Goal: Find specific page/section: Find specific page/section

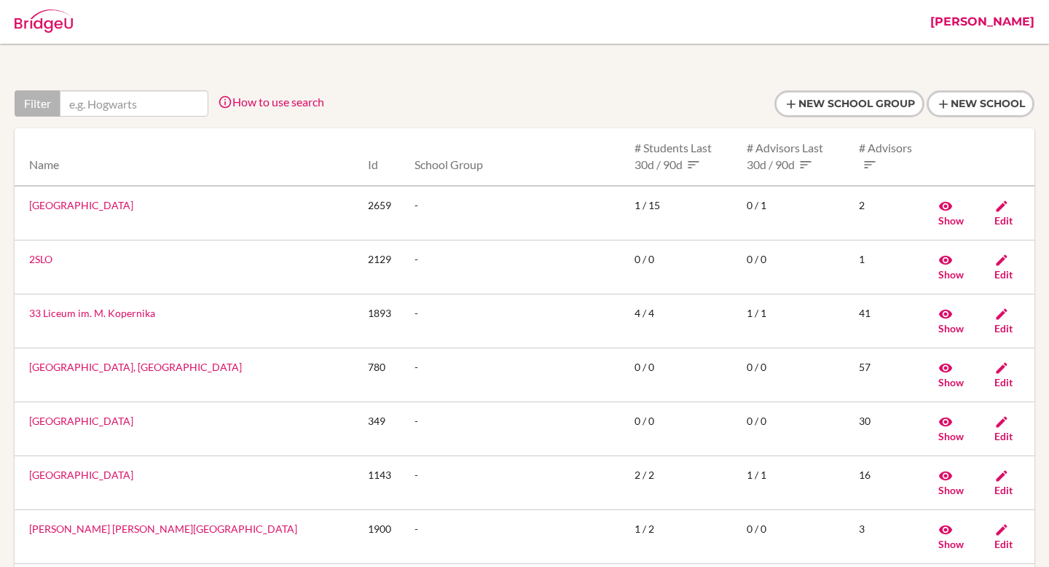
click at [1031, 27] on link "[PERSON_NAME]" at bounding box center [982, 22] width 119 height 44
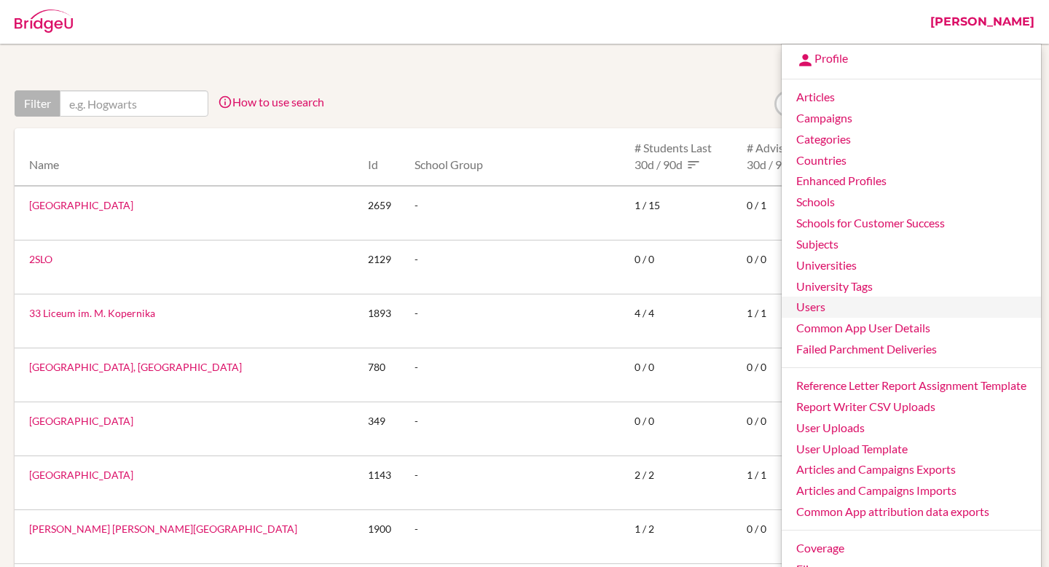
click at [841, 310] on link "Users" at bounding box center [911, 306] width 259 height 21
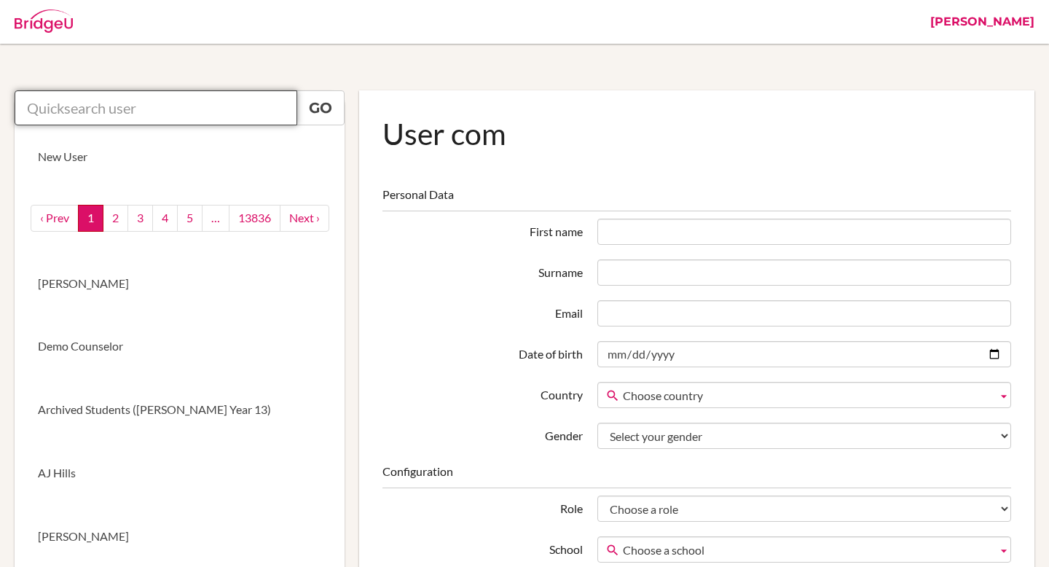
click at [173, 100] on input "text" at bounding box center [156, 107] width 283 height 35
paste input "505126085@qq.com"
type input "505126085@qq.com"
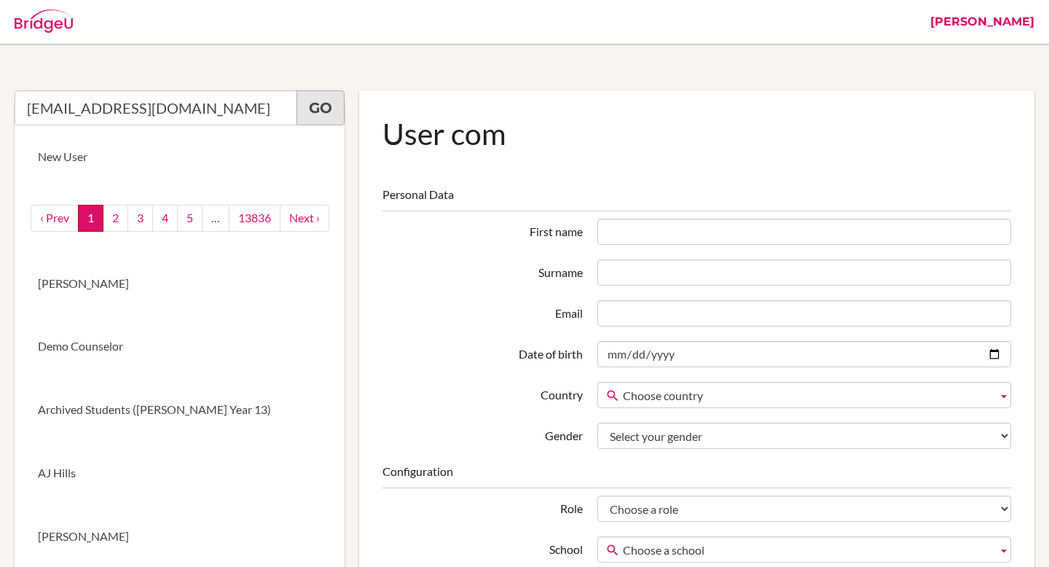
click at [331, 97] on link "Go" at bounding box center [320, 107] width 48 height 35
click at [312, 105] on link "Go" at bounding box center [320, 107] width 48 height 35
click at [219, 113] on input "505126085@qq.com" at bounding box center [156, 107] width 283 height 35
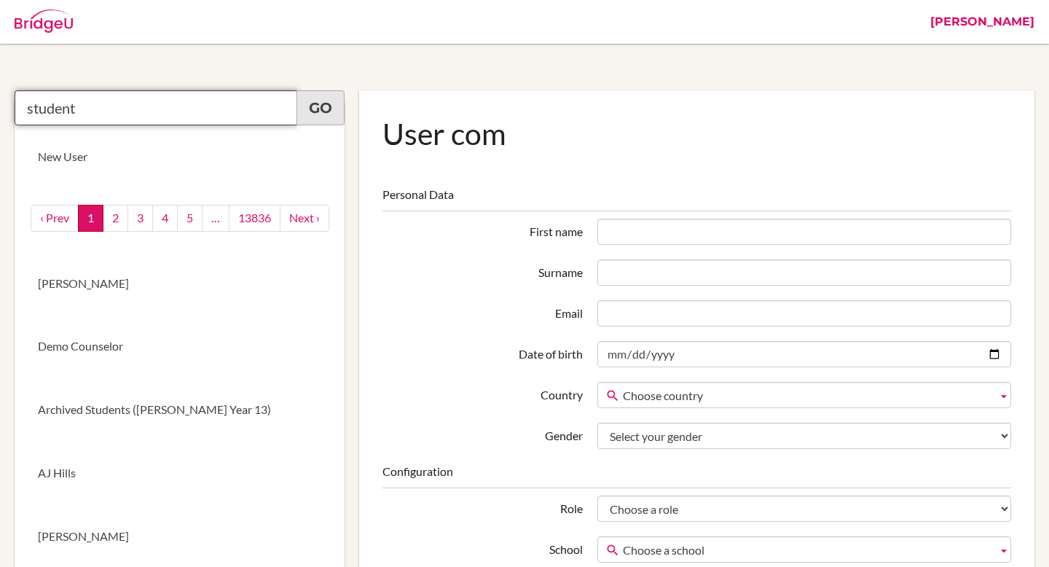
type input "student"
click at [315, 117] on link "Go" at bounding box center [320, 107] width 48 height 35
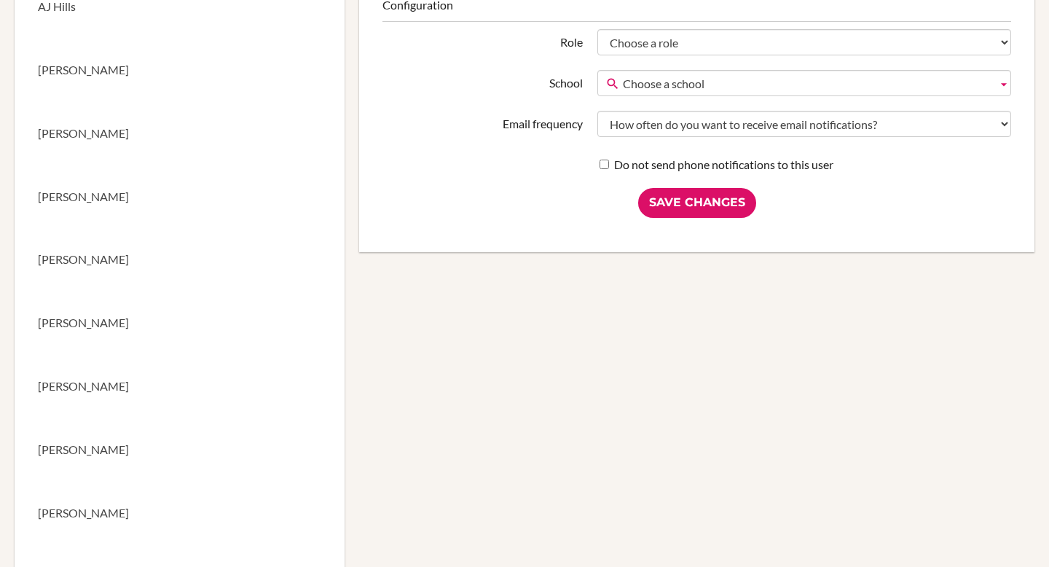
scroll to position [470, 0]
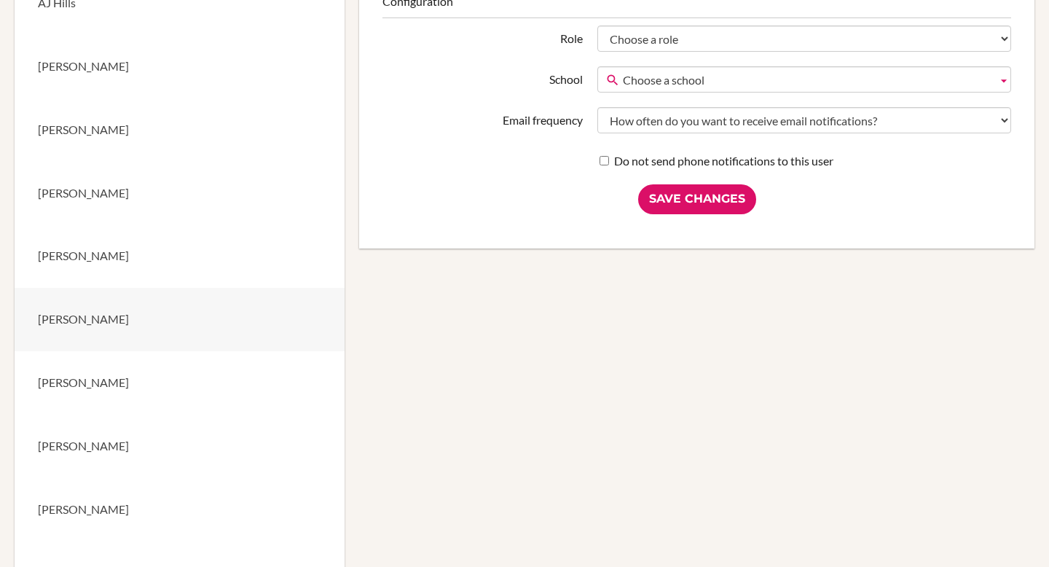
click at [68, 323] on link "Nick Lau" at bounding box center [180, 319] width 330 height 63
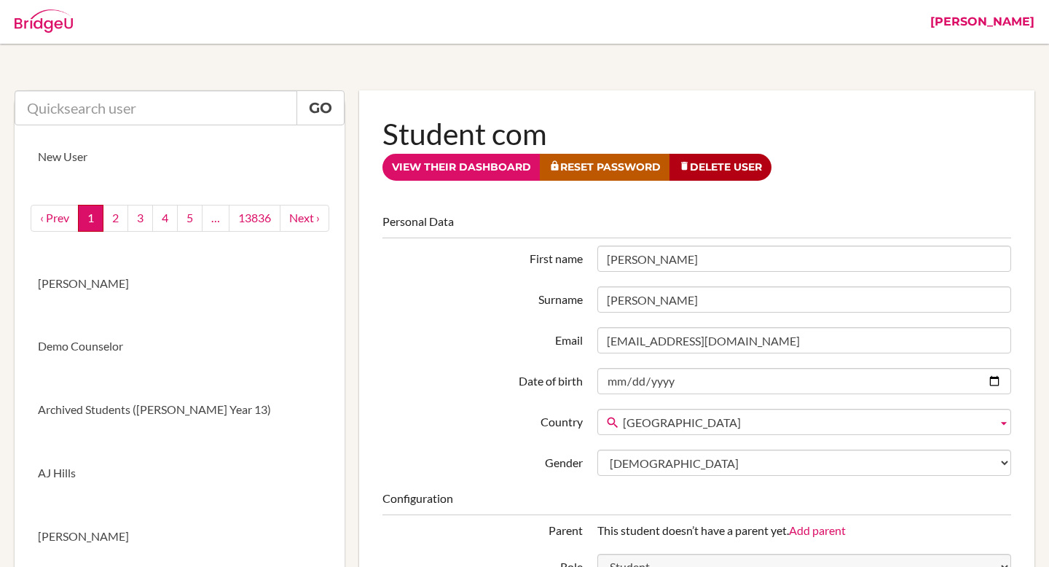
click at [990, 23] on link "[PERSON_NAME]" at bounding box center [982, 22] width 119 height 44
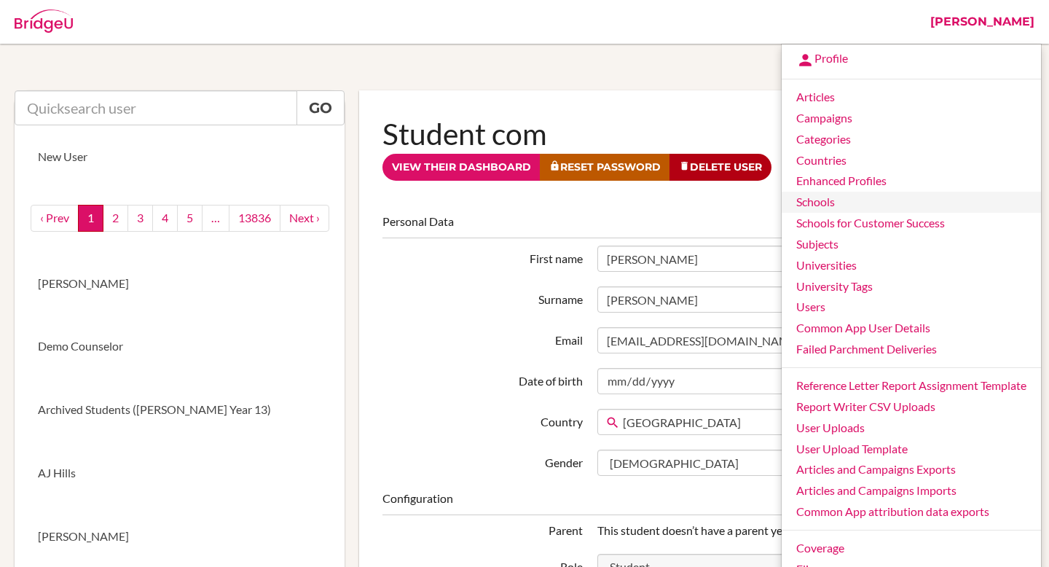
click at [833, 197] on link "Schools" at bounding box center [911, 202] width 259 height 21
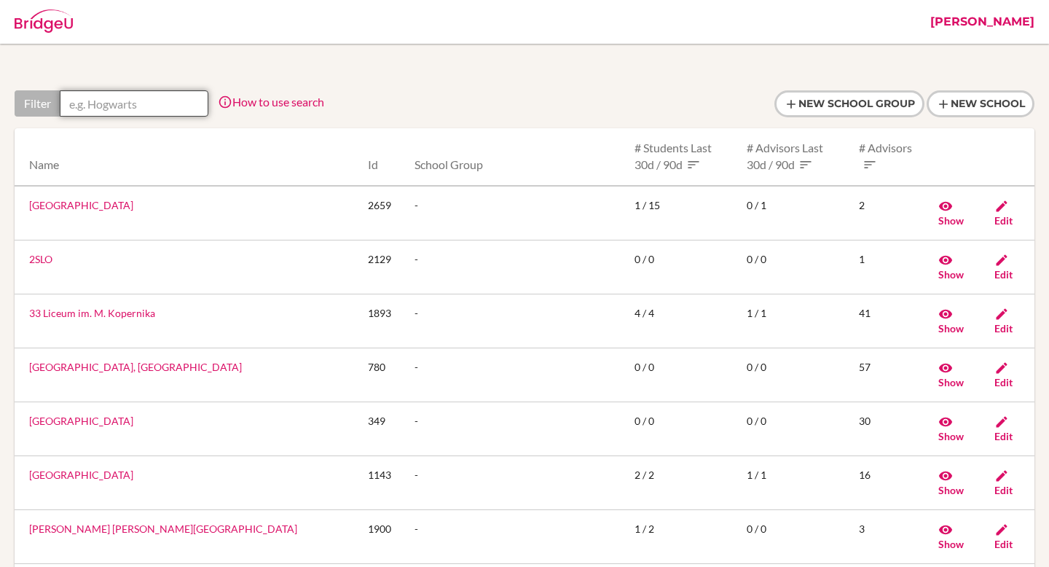
click at [101, 103] on input "text" at bounding box center [134, 103] width 149 height 26
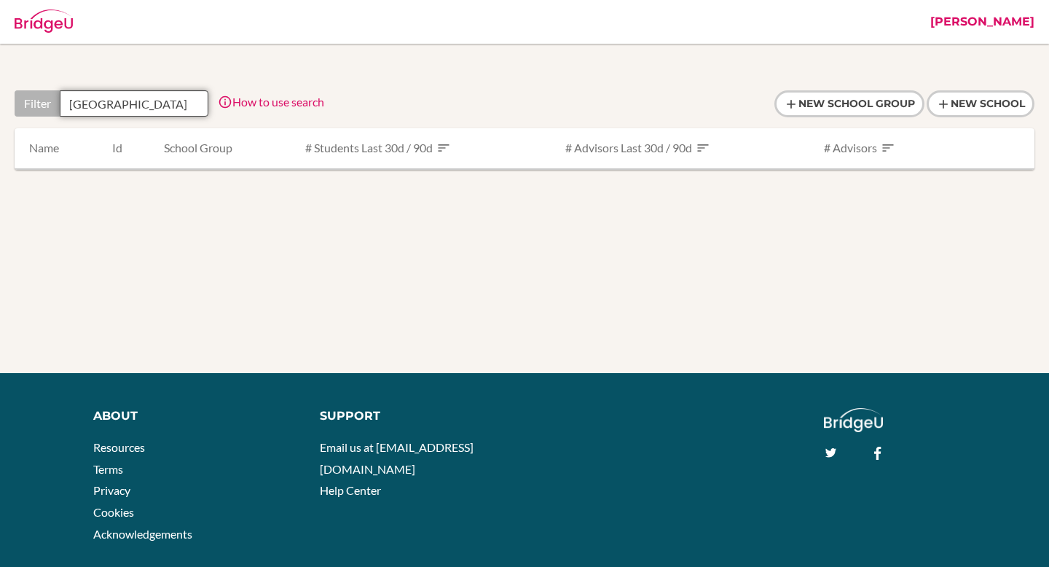
type input "beijing"
click at [181, 109] on input "beijing" at bounding box center [134, 103] width 149 height 26
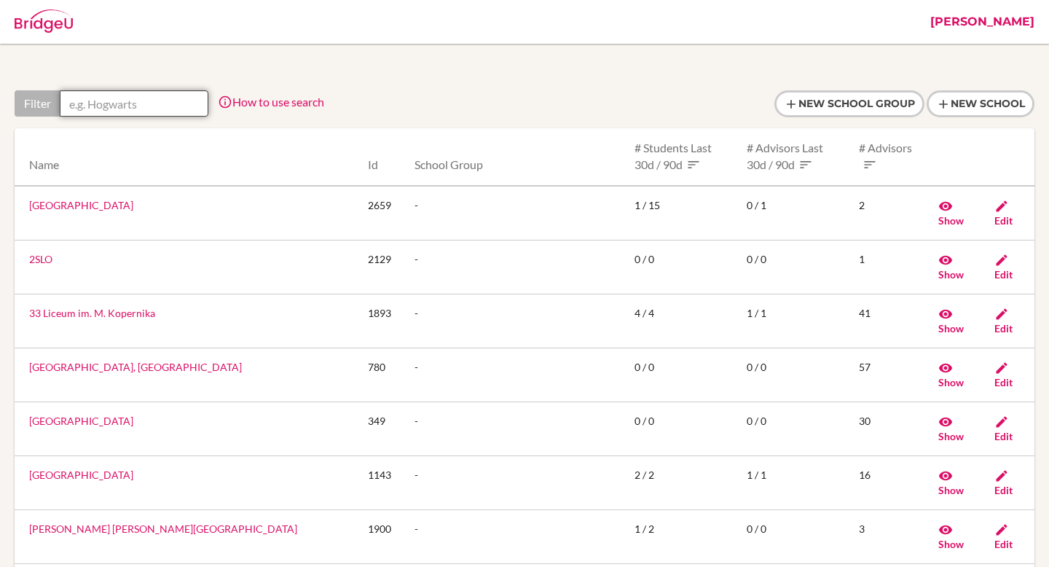
paste input "Beijing 21st Century School."
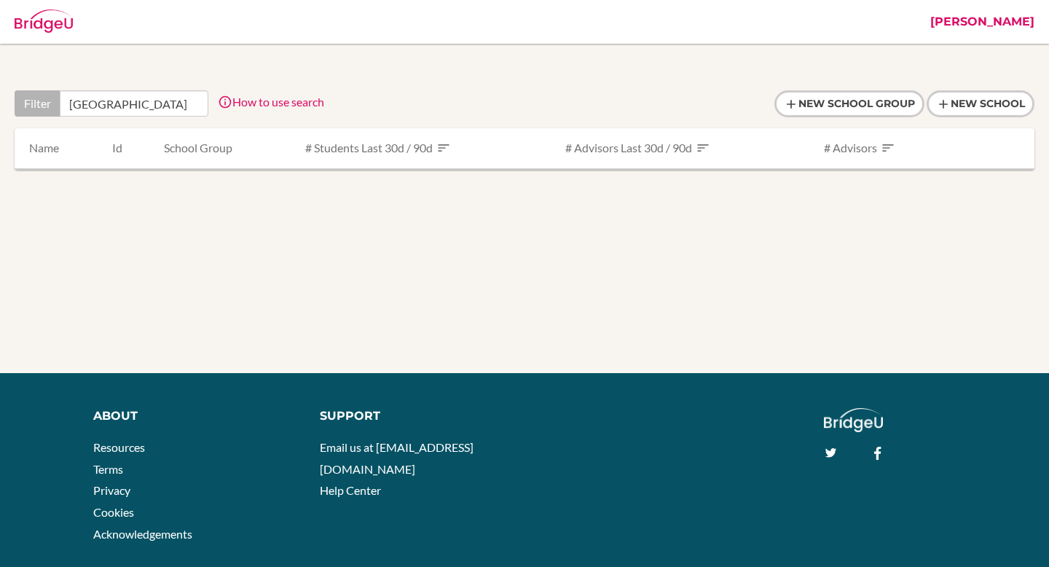
click at [315, 205] on div "Filter Beijing How to use search Filter by school name, accessible country (e.g…" at bounding box center [524, 145] width 1049 height 202
click at [143, 100] on input "Beijing" at bounding box center [134, 103] width 149 height 26
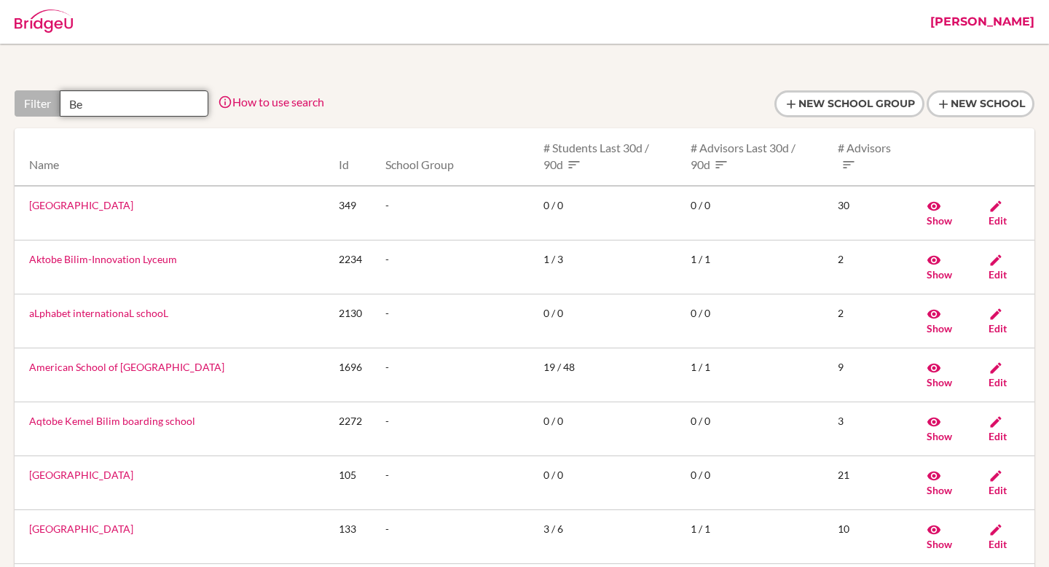
type input "B"
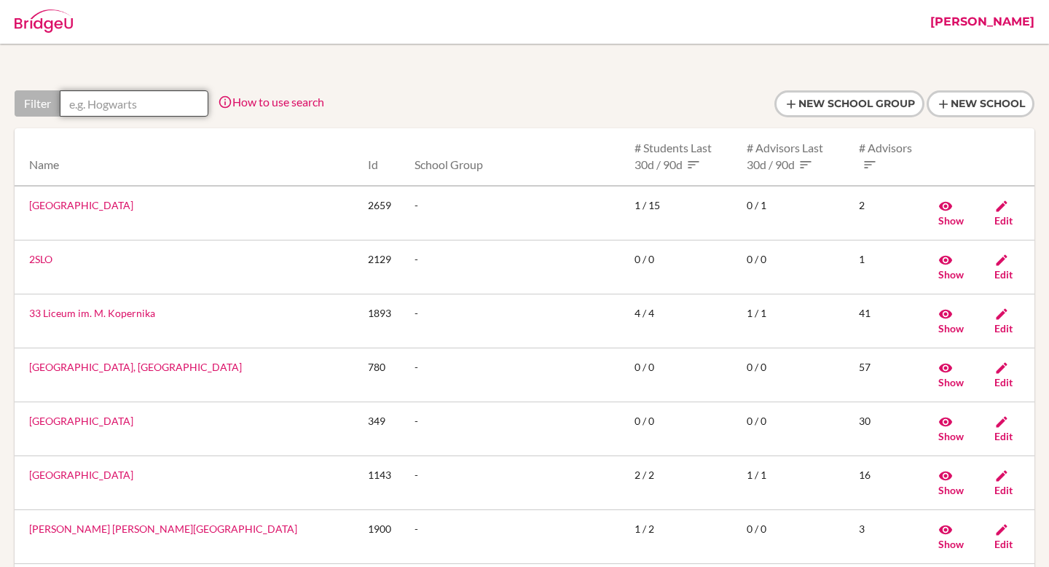
click at [136, 98] on input "text" at bounding box center [134, 103] width 149 height 26
type input "e"
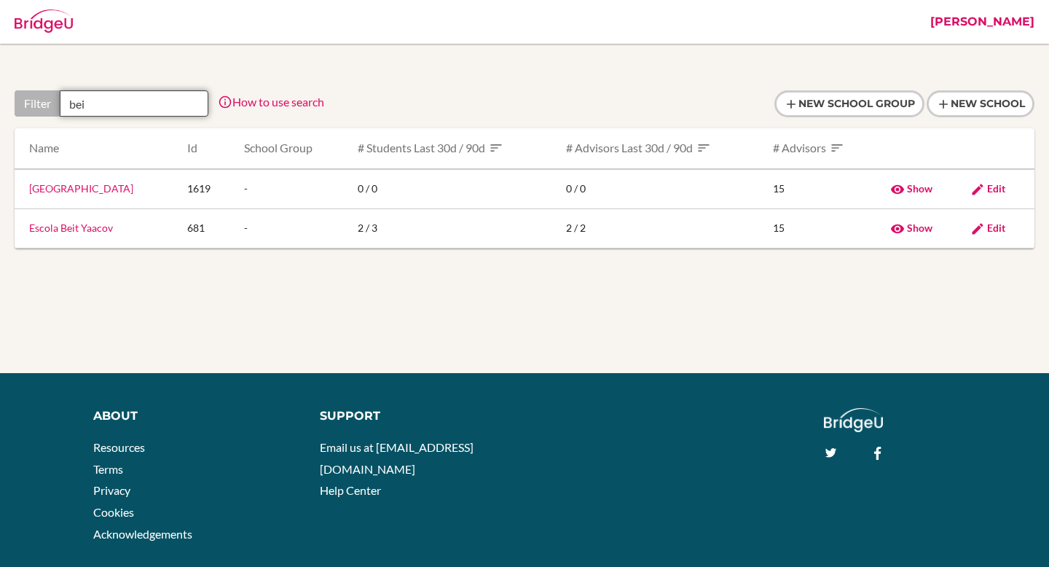
type input "bei"
click at [1023, 18] on link "Jessica" at bounding box center [982, 22] width 119 height 44
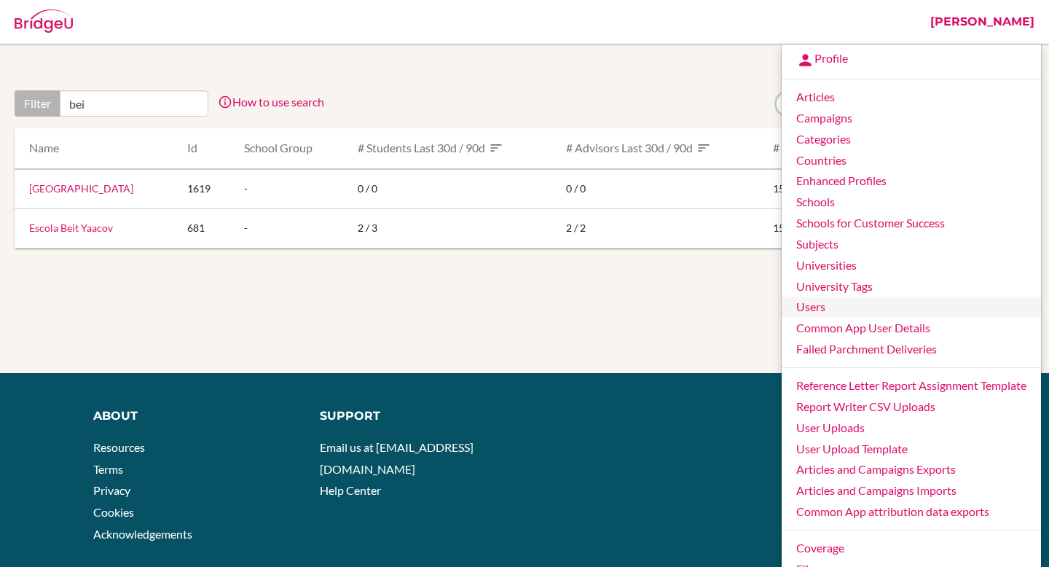
click at [847, 310] on link "Users" at bounding box center [911, 306] width 259 height 21
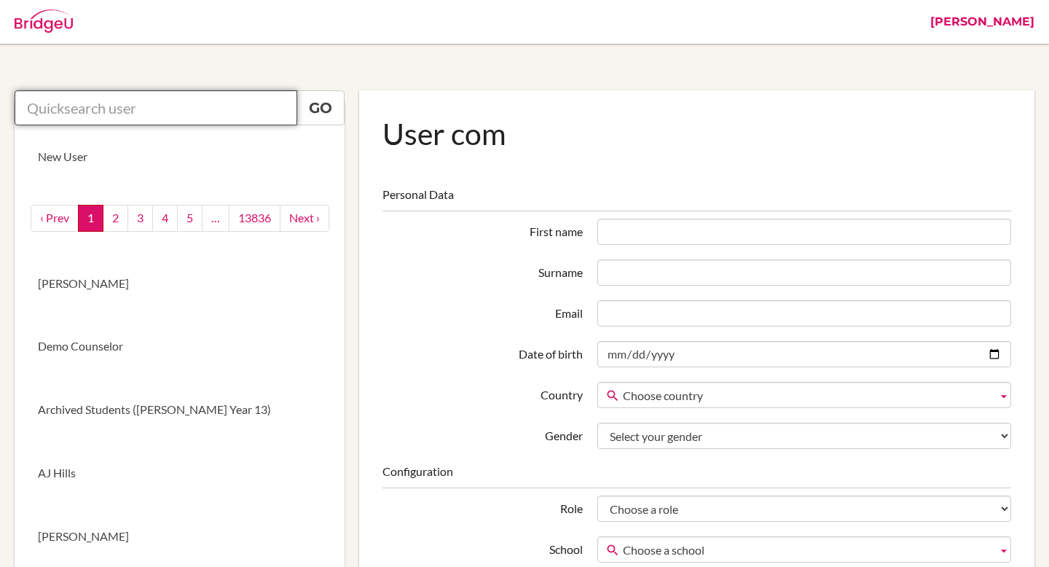
click at [202, 121] on input "text" at bounding box center [156, 107] width 283 height 35
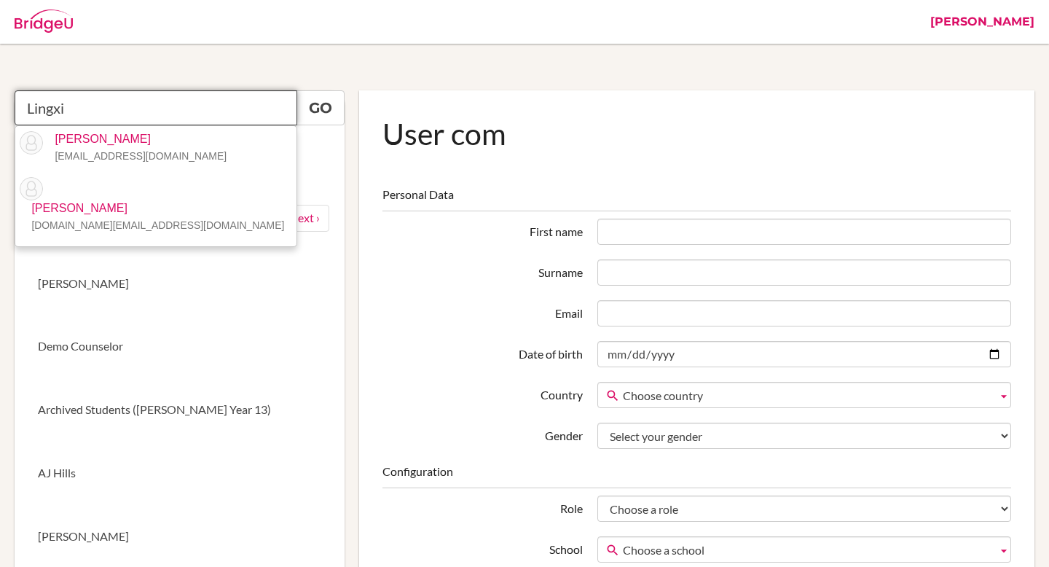
type input "Lingxi"
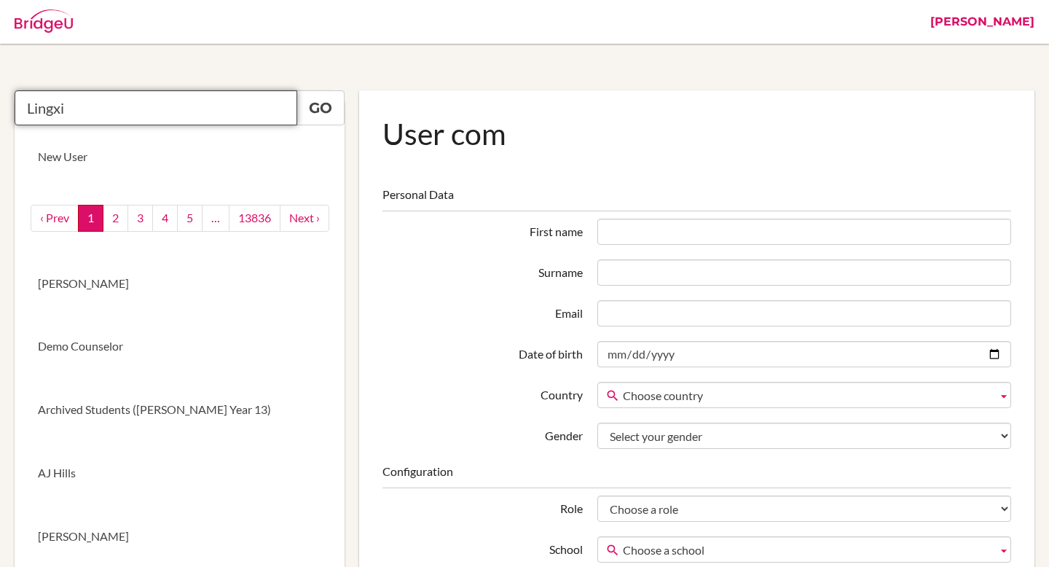
click at [157, 114] on input "Lingxi" at bounding box center [156, 107] width 283 height 35
type input "isimon"
click at [157, 122] on input "isimon" at bounding box center [156, 107] width 283 height 35
paste input "isimon2008@163.com"
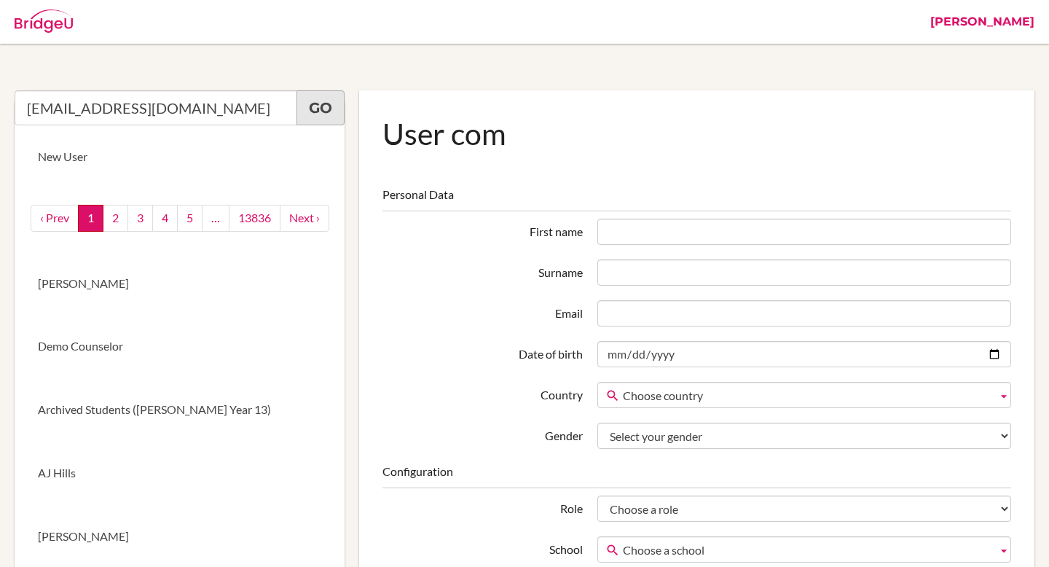
click at [323, 118] on link "Go" at bounding box center [320, 107] width 48 height 35
click at [324, 107] on link "Go" at bounding box center [320, 107] width 48 height 35
click at [331, 119] on link "Go" at bounding box center [320, 107] width 48 height 35
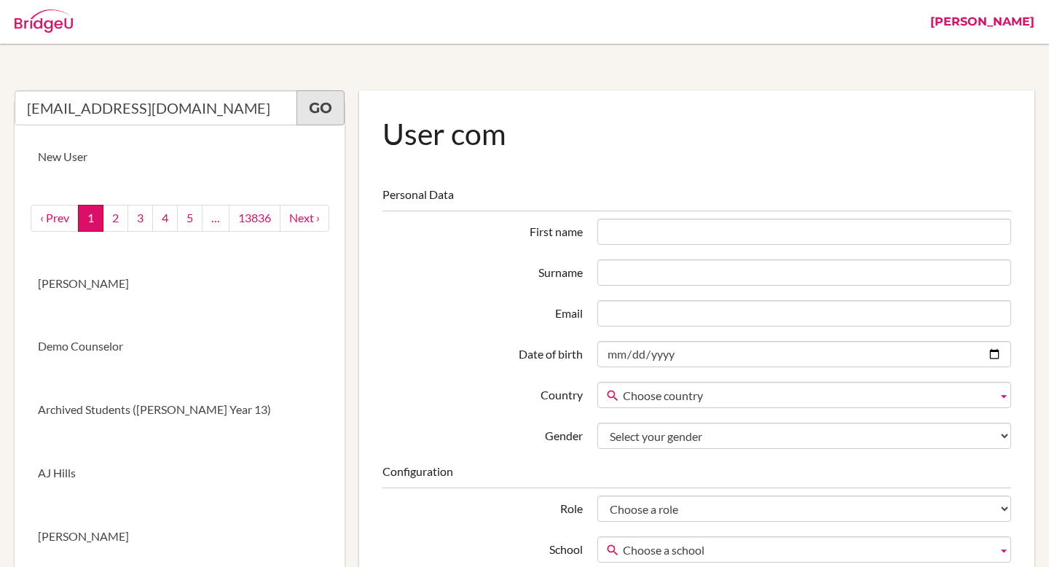
click at [331, 119] on link "Go" at bounding box center [320, 107] width 48 height 35
click at [212, 109] on input "isimon2008@163.com" at bounding box center [156, 107] width 283 height 35
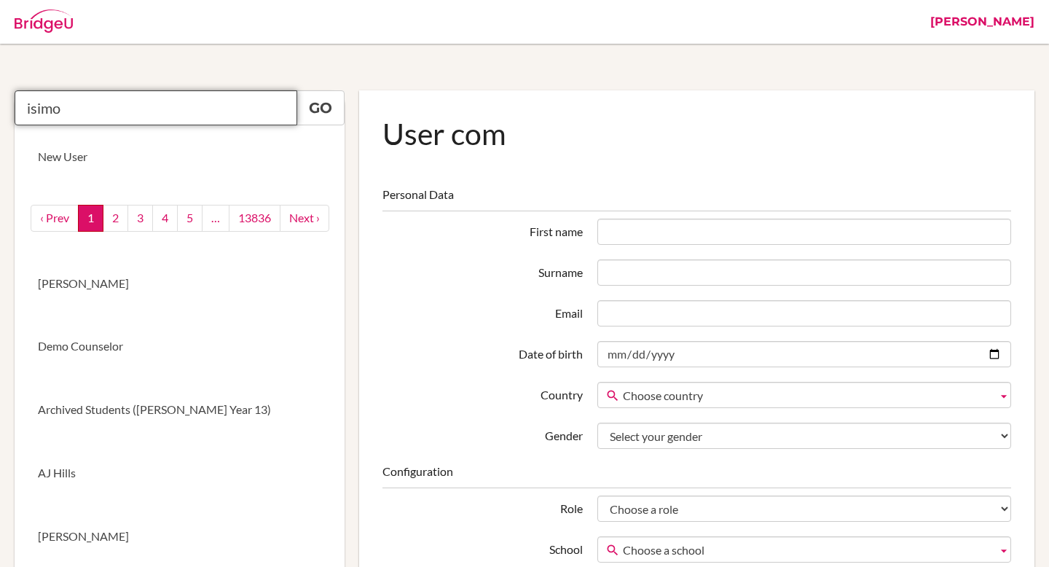
type input "isimo"
click at [1012, 20] on link "Jessica" at bounding box center [982, 22] width 119 height 44
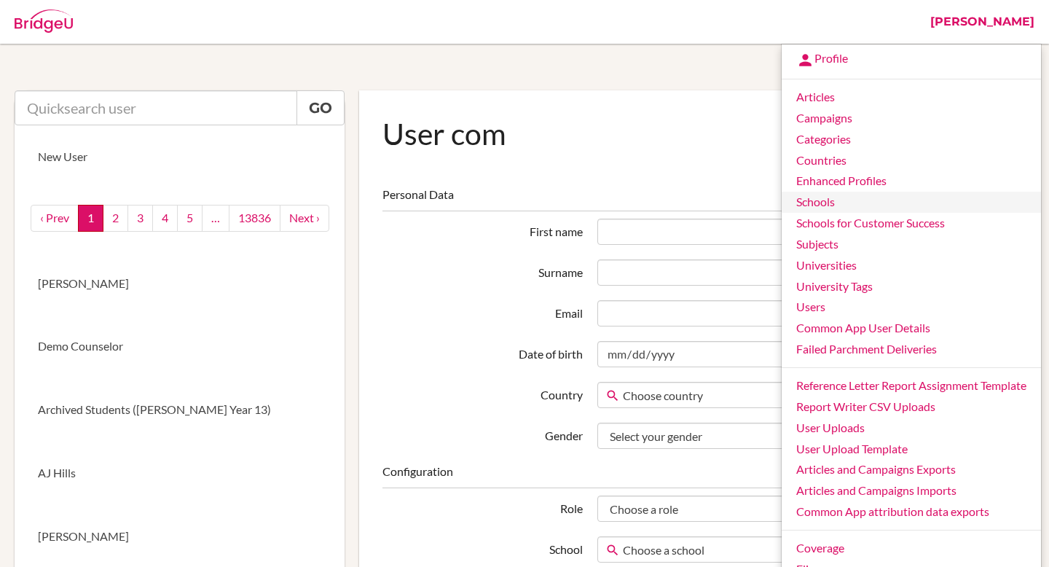
click at [842, 207] on link "Schools" at bounding box center [911, 202] width 259 height 21
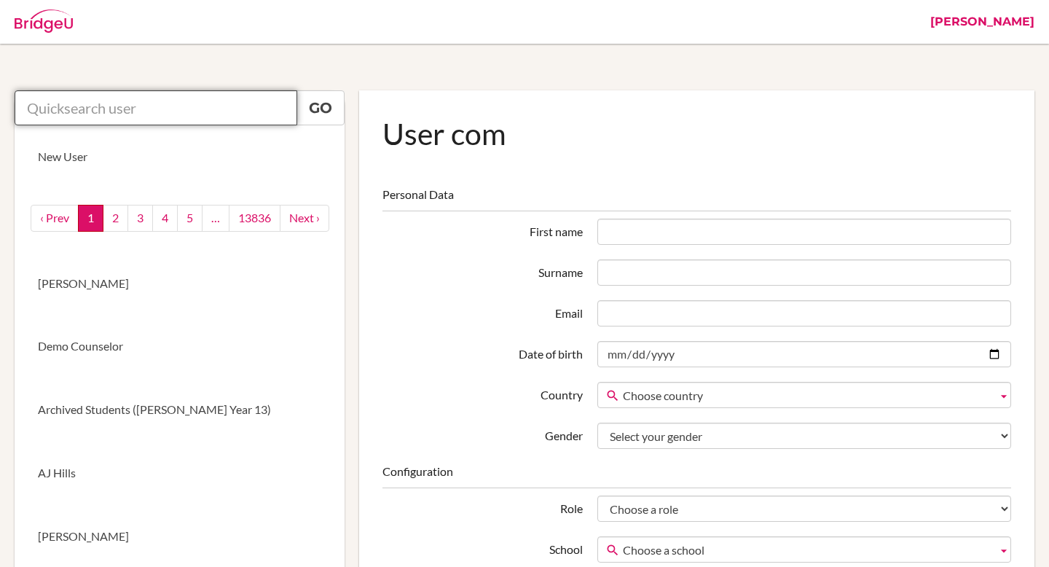
click at [210, 108] on input "text" at bounding box center [156, 107] width 283 height 35
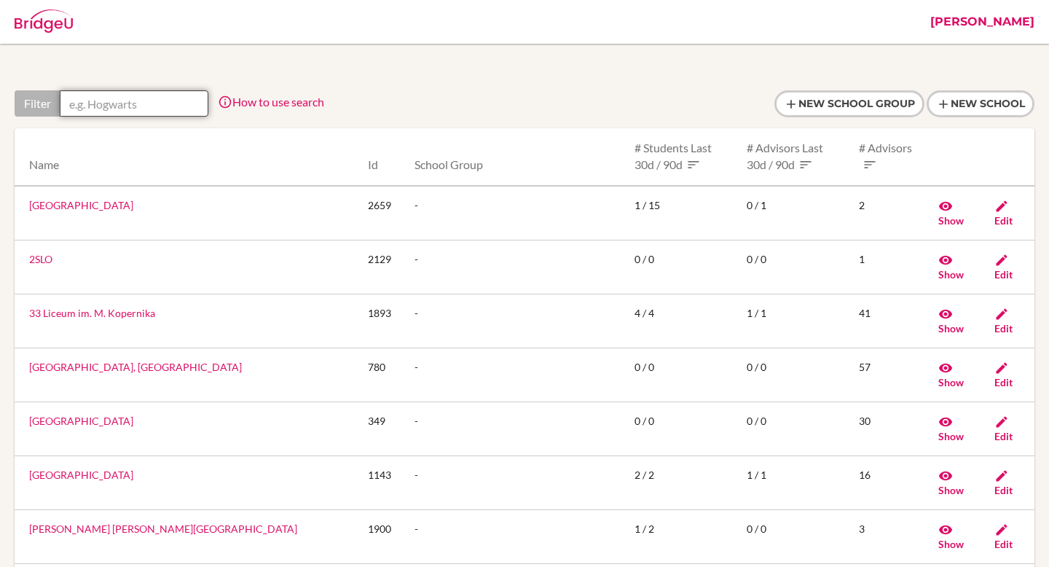
click at [171, 102] on input "text" at bounding box center [134, 103] width 149 height 26
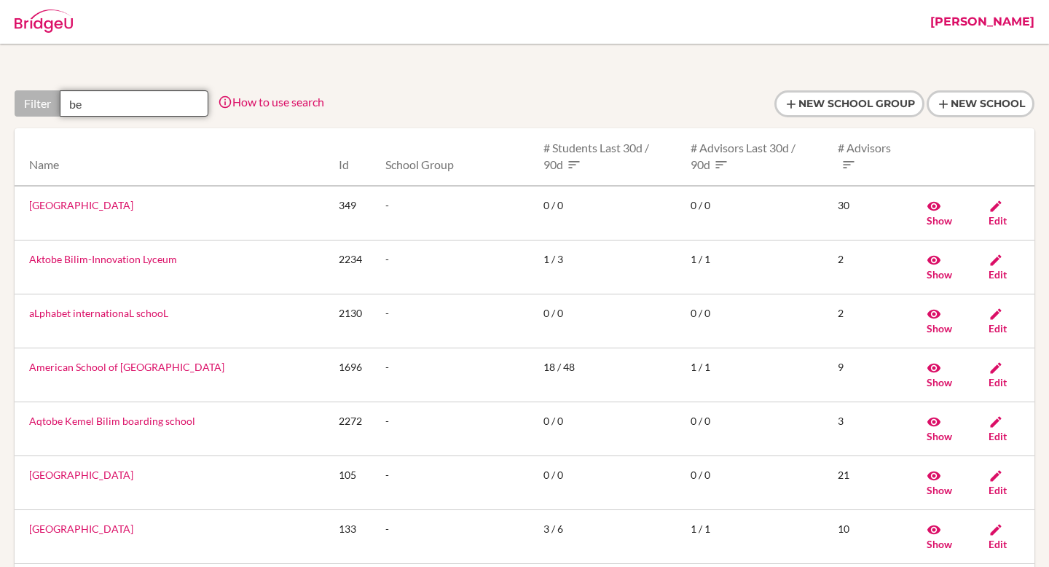
type input "b"
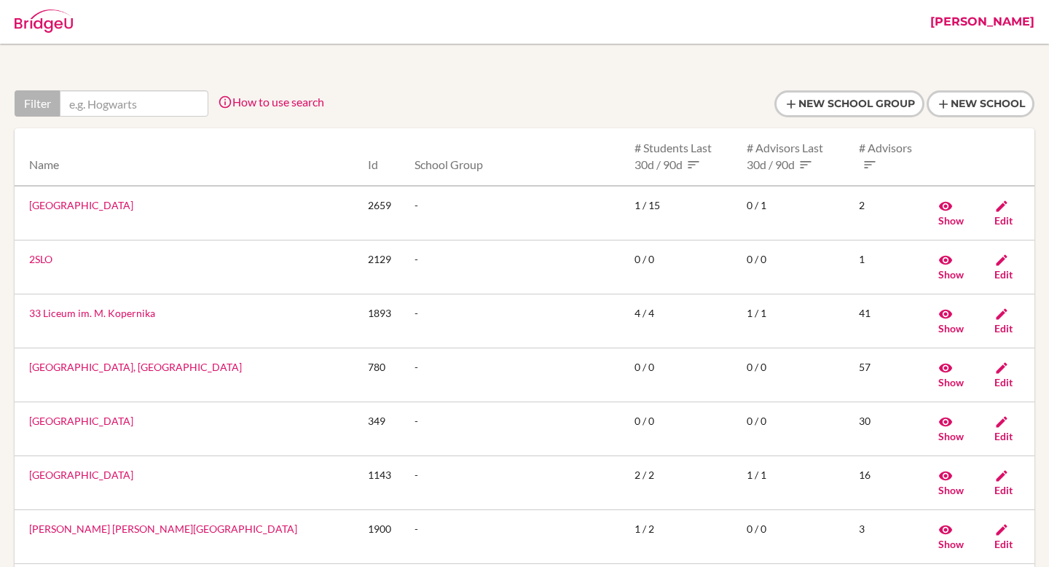
click at [399, 103] on div at bounding box center [525, 103] width 1020 height 27
click at [1007, 25] on link "Jessica" at bounding box center [982, 22] width 119 height 44
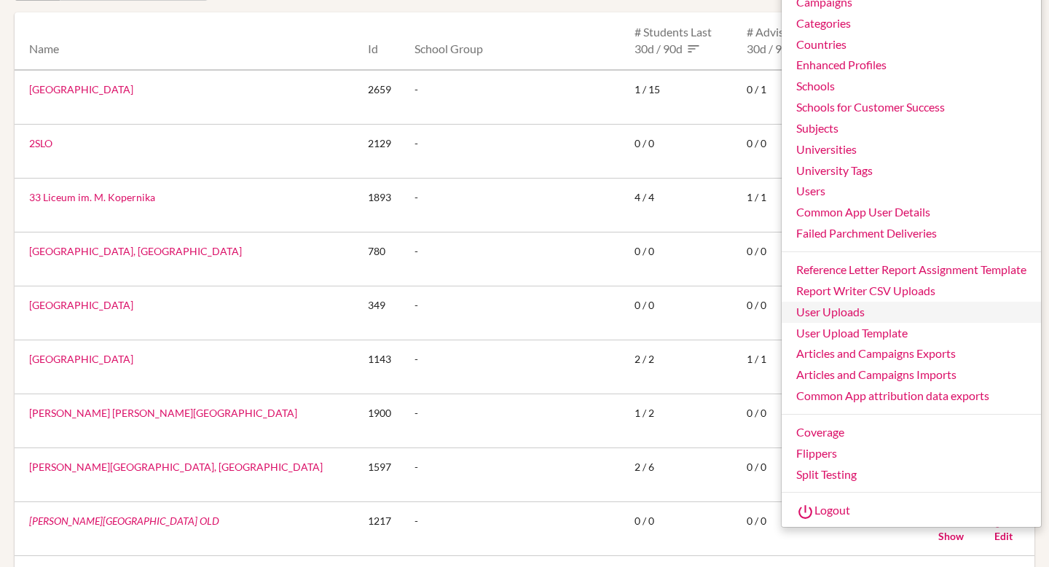
scroll to position [121, 0]
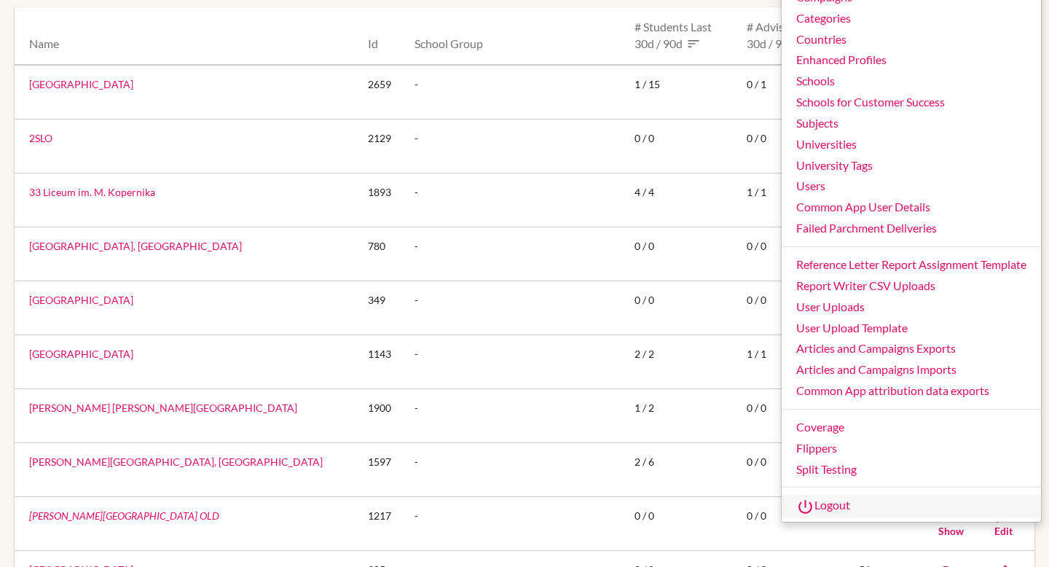
click at [835, 500] on link "Logout" at bounding box center [911, 506] width 259 height 23
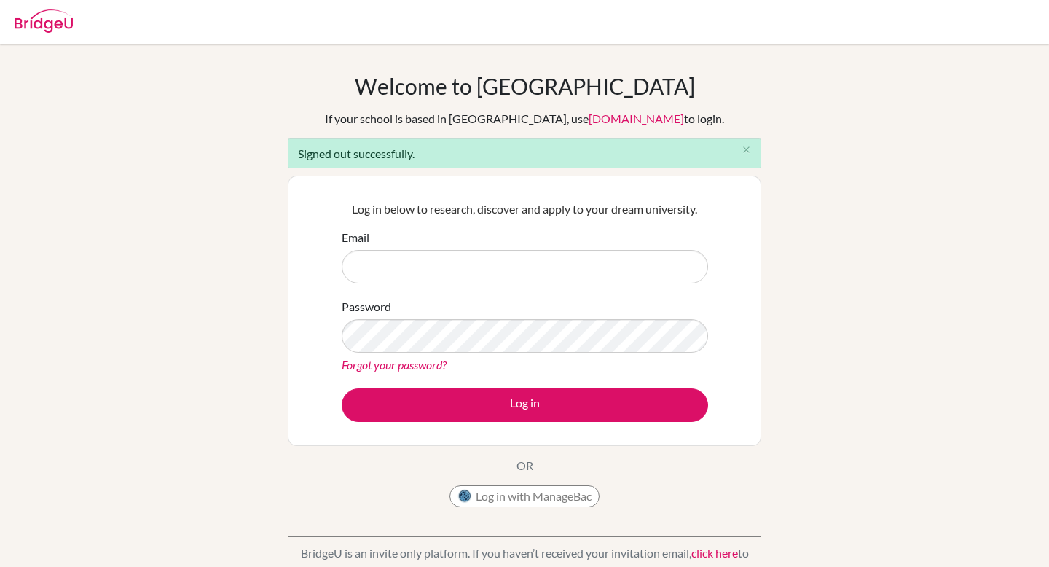
click at [589, 112] on link "[DOMAIN_NAME]" at bounding box center [636, 118] width 95 height 14
